Goal: Find contact information: Find contact information

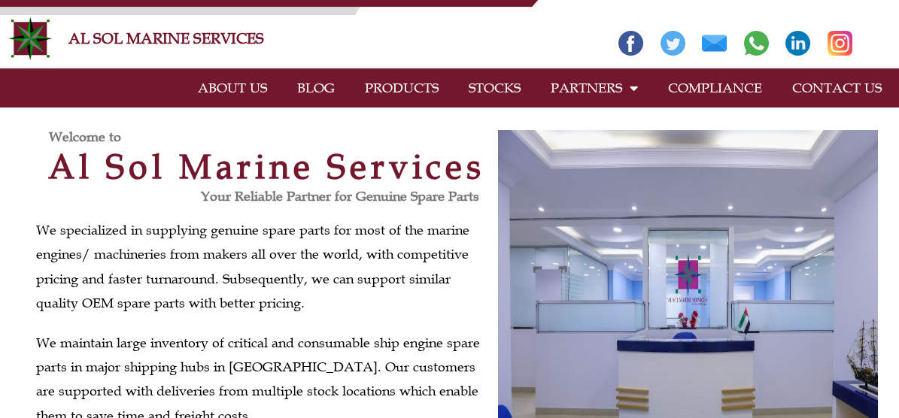
click at [823, 85] on link "CONTACT US" at bounding box center [837, 88] width 120 height 35
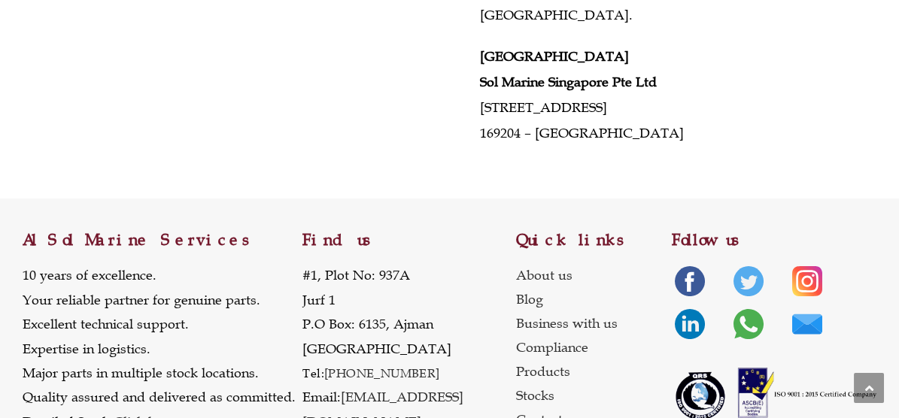
scroll to position [850, 0]
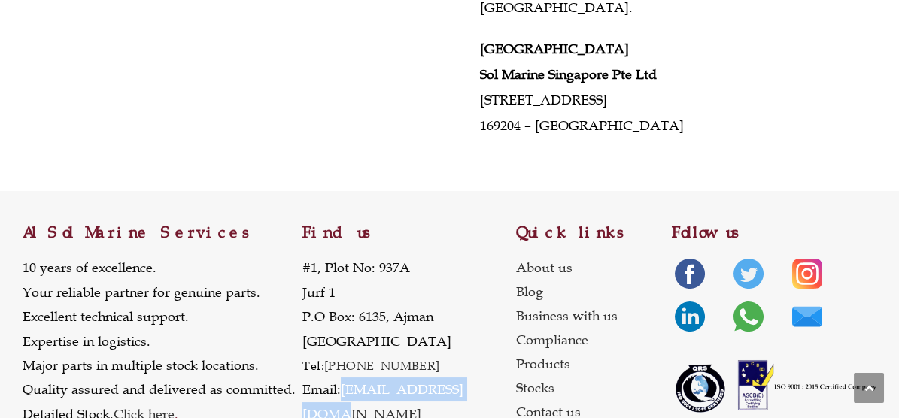
drag, startPoint x: 477, startPoint y: 341, endPoint x: 344, endPoint y: 336, distance: 133.2
click at [344, 336] on p "[STREET_ADDRESS] Tel: [PHONE_NUMBER] Email: [EMAIL_ADDRESS][DOMAIN_NAME] [DOMAI…" at bounding box center [409, 366] width 214 height 220
copy link "[EMAIL_ADDRESS][DOMAIN_NAME]"
